Goal: Task Accomplishment & Management: Manage account settings

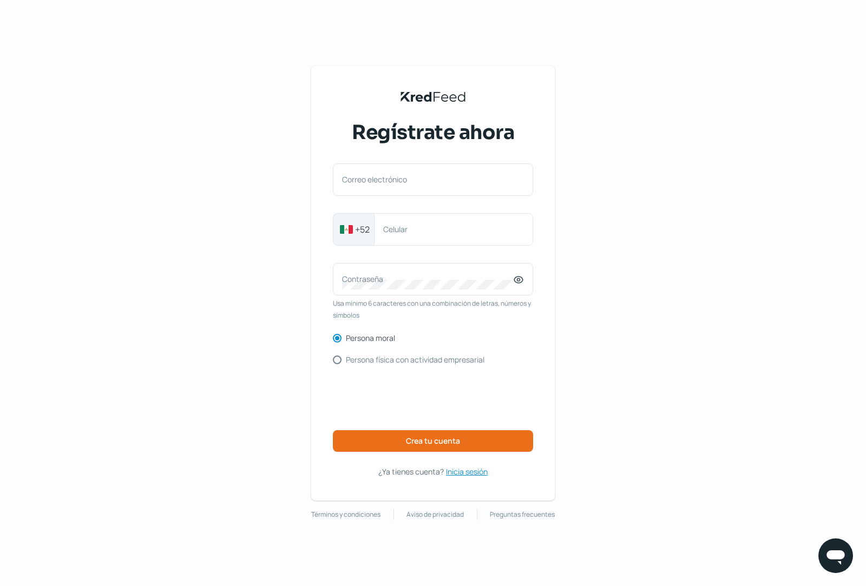
click at [466, 473] on span "Inicia sesión" at bounding box center [467, 472] width 42 height 14
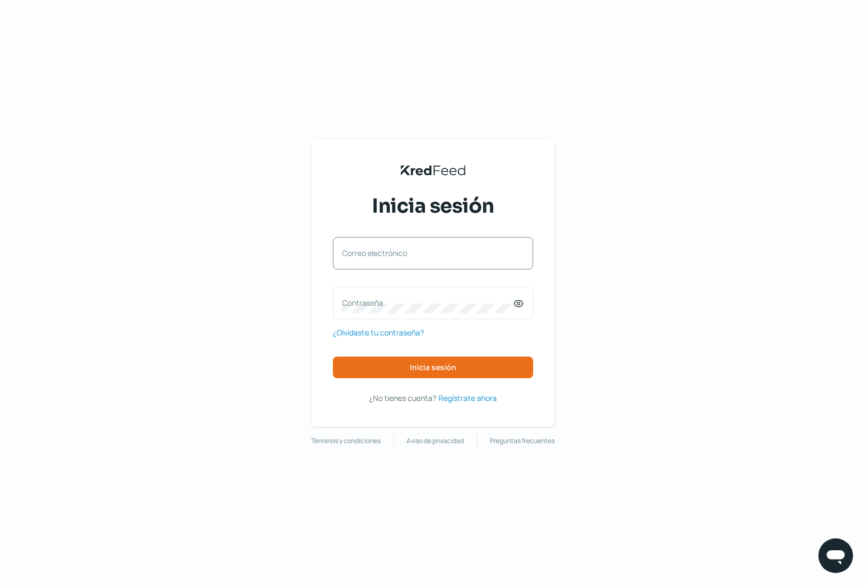
click at [379, 253] on label "Correo electrónico" at bounding box center [427, 253] width 171 height 10
click at [379, 254] on input "Correo electrónico" at bounding box center [433, 259] width 182 height 10
paste input "[EMAIL_ADDRESS][DOMAIN_NAME]"
type input "[EMAIL_ADDRESS][DOMAIN_NAME]"
click at [384, 305] on label "Contraseña" at bounding box center [427, 303] width 171 height 10
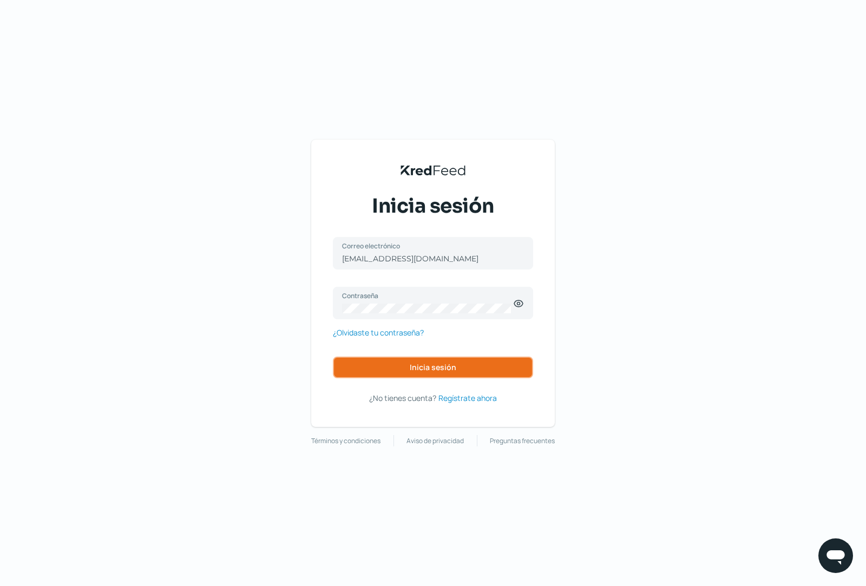
click at [441, 366] on span "Inicia sesión" at bounding box center [433, 368] width 47 height 8
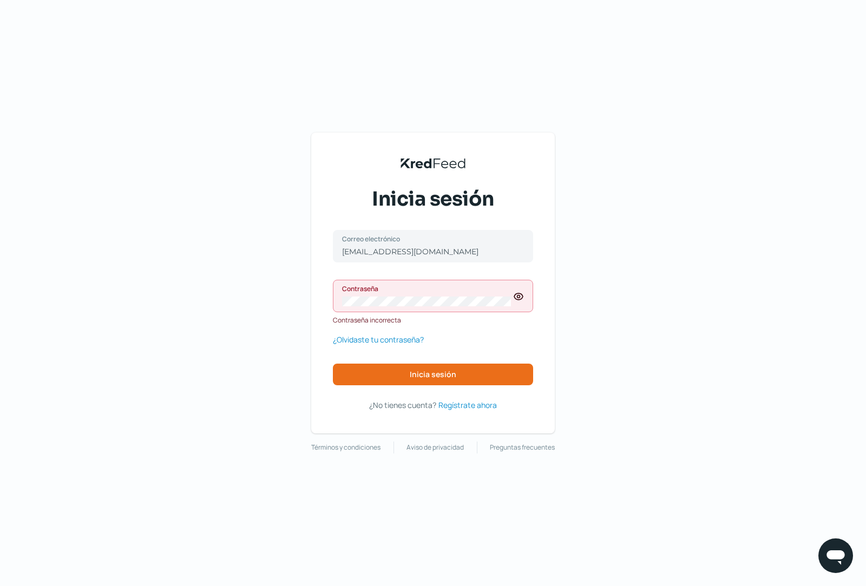
click at [516, 298] on icon at bounding box center [518, 296] width 11 height 11
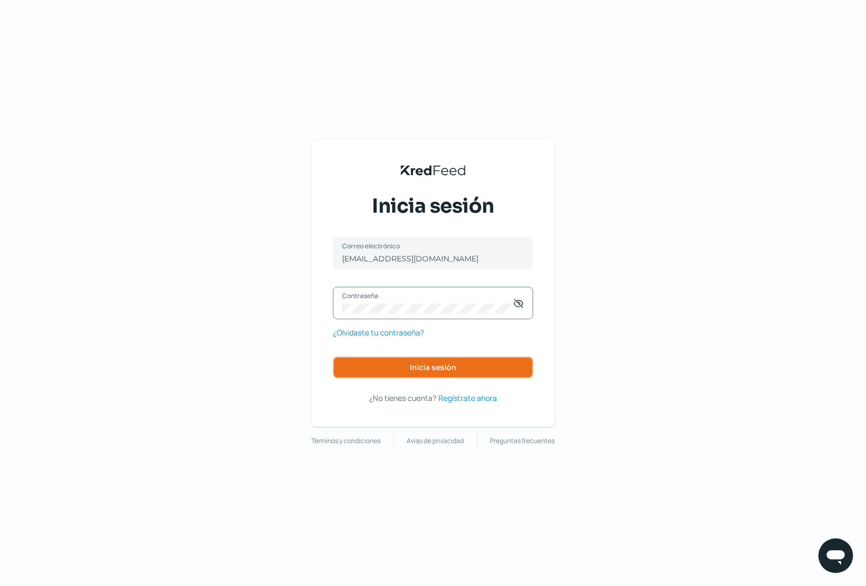
click at [443, 367] on span "Inicia sesión" at bounding box center [433, 368] width 47 height 8
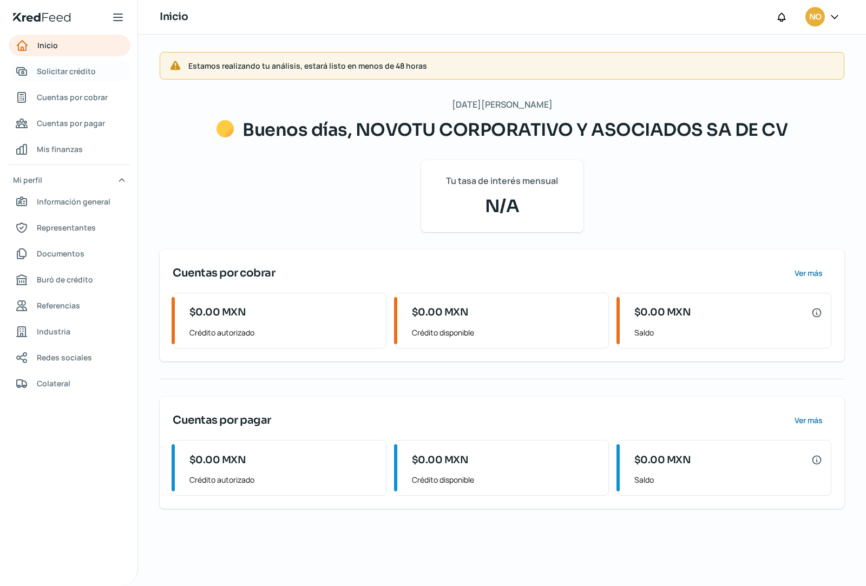
click at [71, 73] on span "Solicitar crédito" at bounding box center [66, 71] width 59 height 14
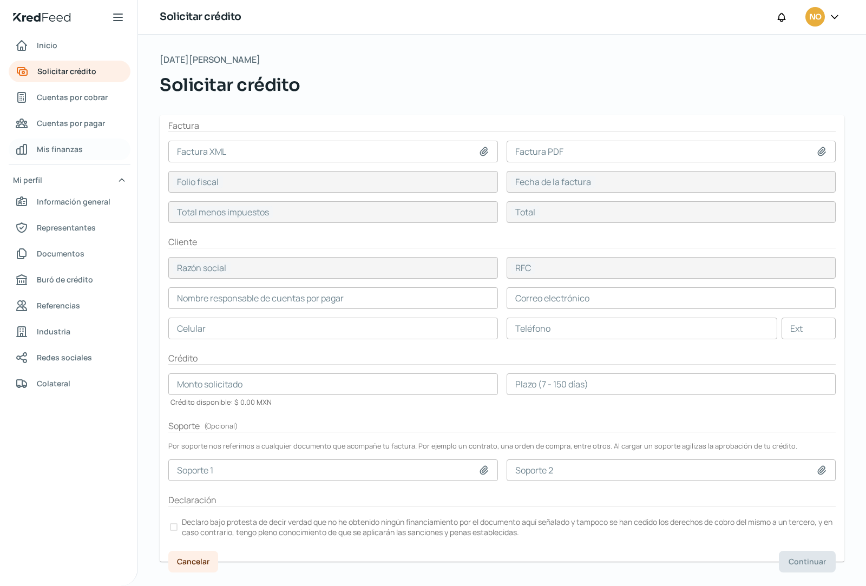
click at [69, 144] on span "Mis finanzas" at bounding box center [60, 149] width 46 height 14
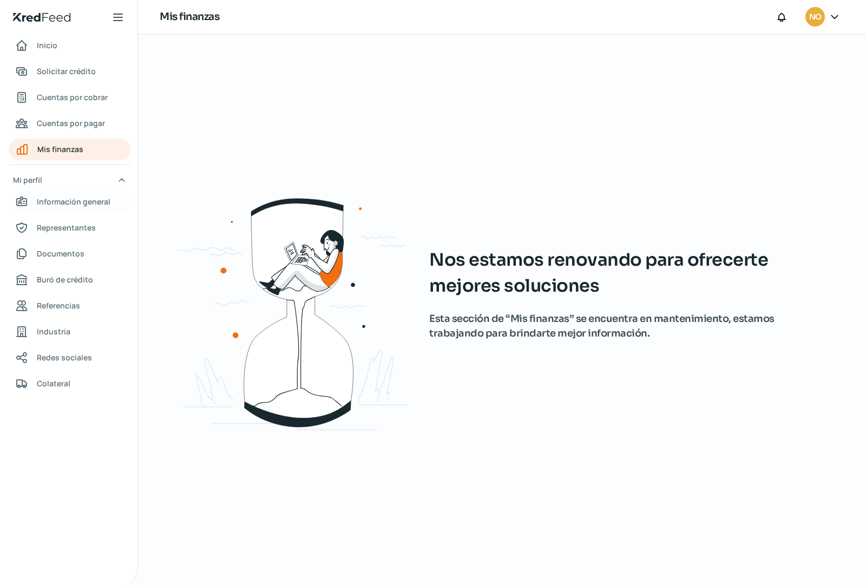
click at [65, 202] on span "Información general" at bounding box center [74, 202] width 74 height 14
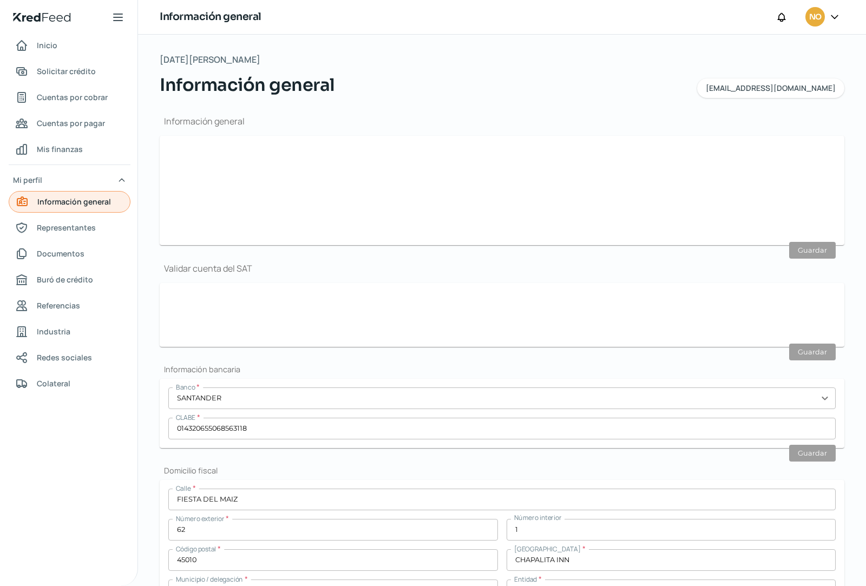
type input "[EMAIL_ADDRESS][DOMAIN_NAME]"
type input "Personas [PERSON_NAME] del régimen general"
type input "NOVOTU CORPORATIVO Y ASOCIADOS SA DE CV"
type input "33 - 3497 - 4828"
type input "33 - 1441 - 8475"
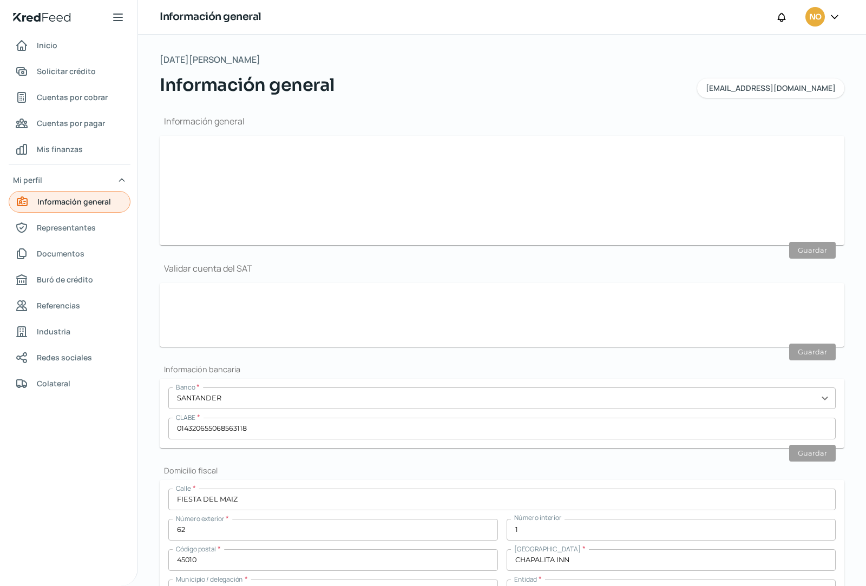
type input "NCA171211V26"
type input "FIESTA DEL MAIZ"
type input "62"
type input "1"
type input "45010"
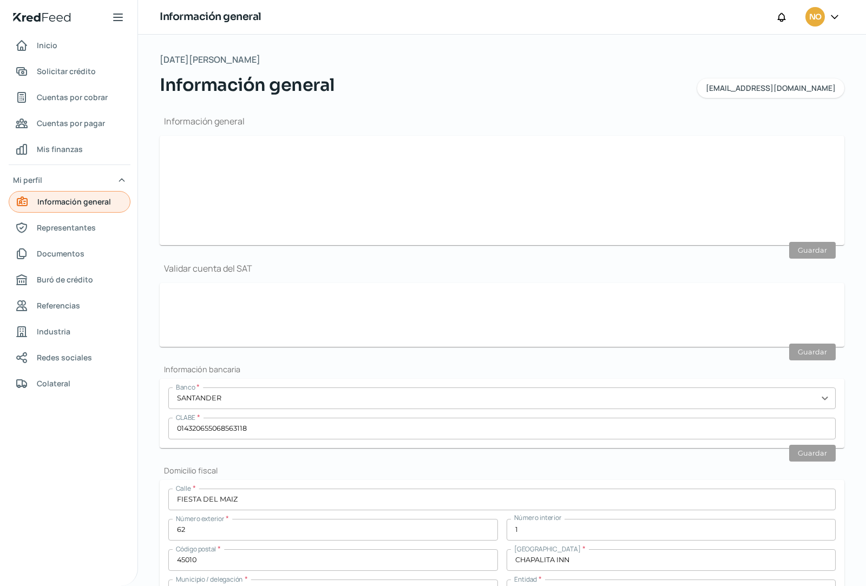
type input "CHAPALITA INN"
type input "ZAPOPAN"
type input "[GEOGRAPHIC_DATA]"
type input "CFE [DATE] Fiesta del Maiz 62 [PERSON_NAME].pdf"
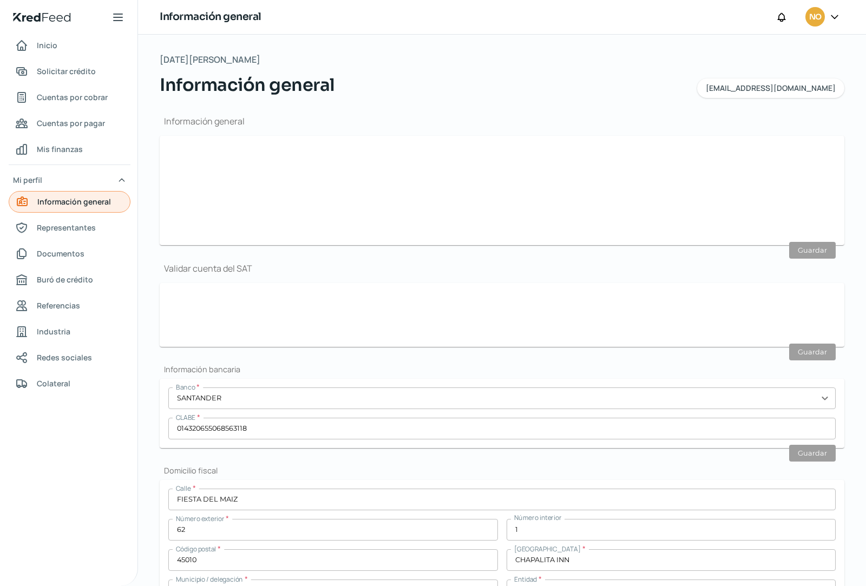
type input "0"
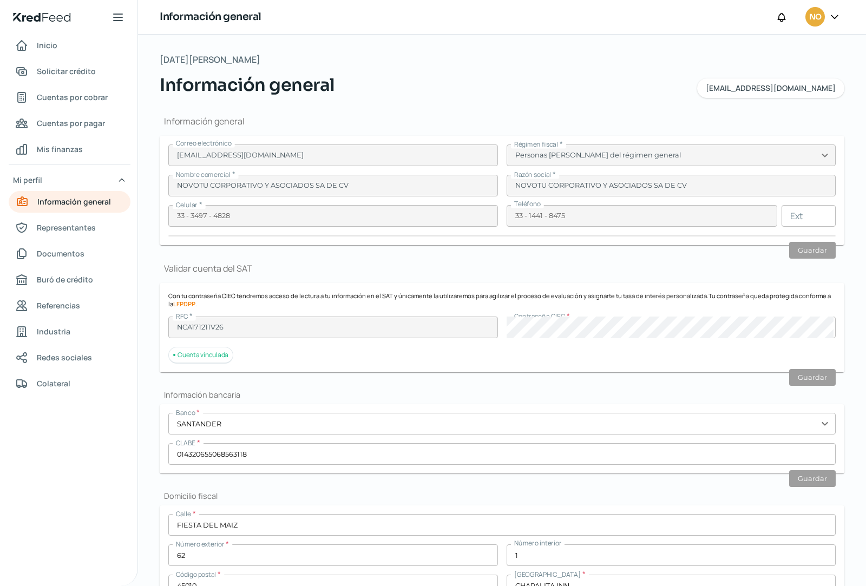
click at [825, 18] on div at bounding box center [833, 17] width 19 height 21
click at [817, 17] on span "NO" at bounding box center [815, 17] width 12 height 13
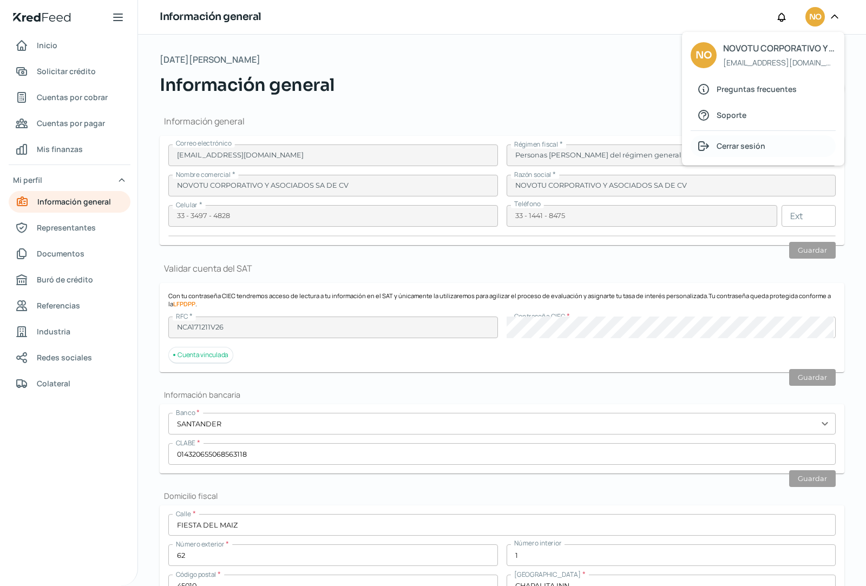
click at [738, 144] on span "Cerrar sesión" at bounding box center [740, 146] width 49 height 14
